Goal: Find specific page/section: Find specific page/section

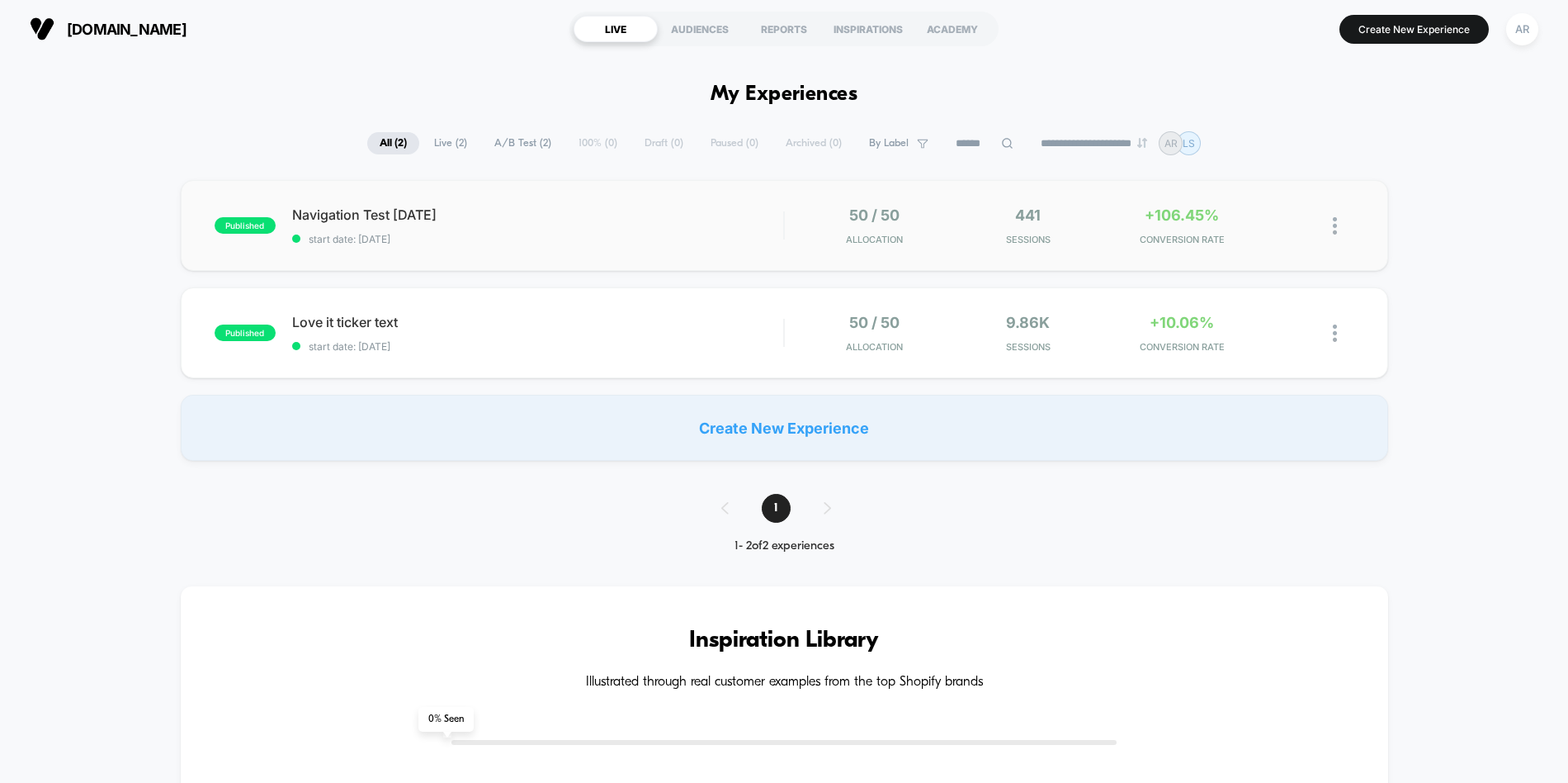
click at [1015, 204] on div "published Navigation Test [DATE] start date: [DATE] 50 / 50 Allocation 441 Sess…" at bounding box center [784, 225] width 1207 height 91
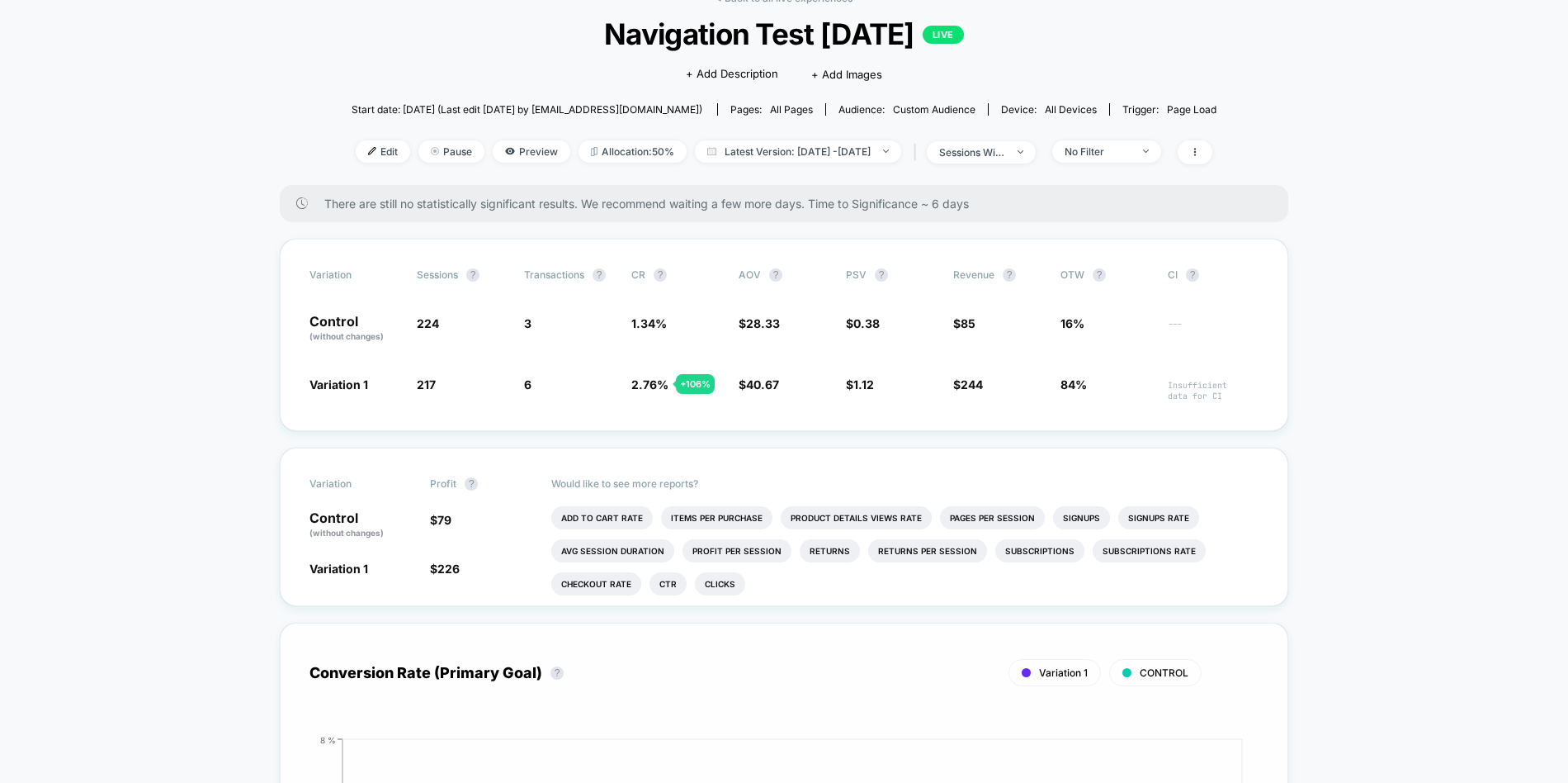
scroll to position [83, 0]
